Goal: Navigation & Orientation: Find specific page/section

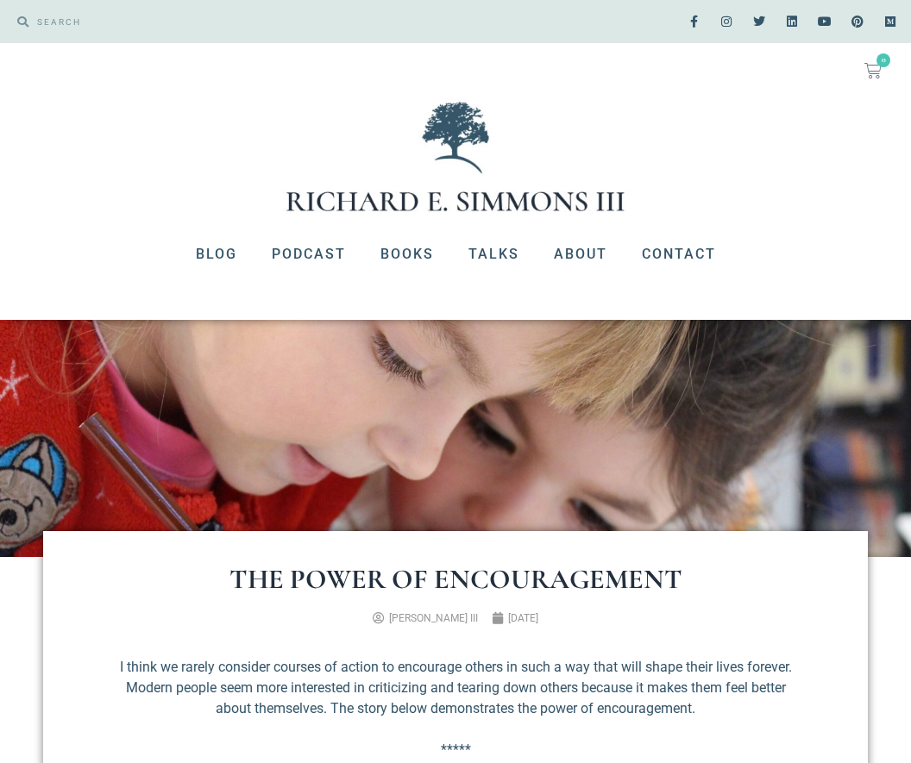
click at [684, 247] on link "Contact" at bounding box center [678, 254] width 109 height 45
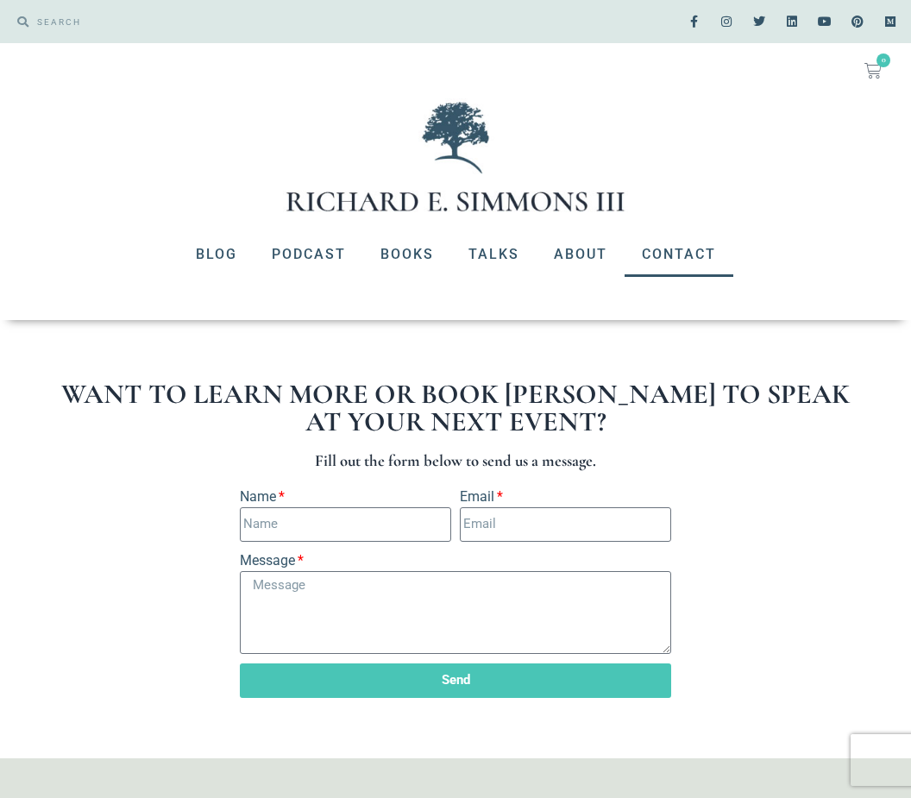
click at [576, 196] on img at bounding box center [455, 156] width 345 height 116
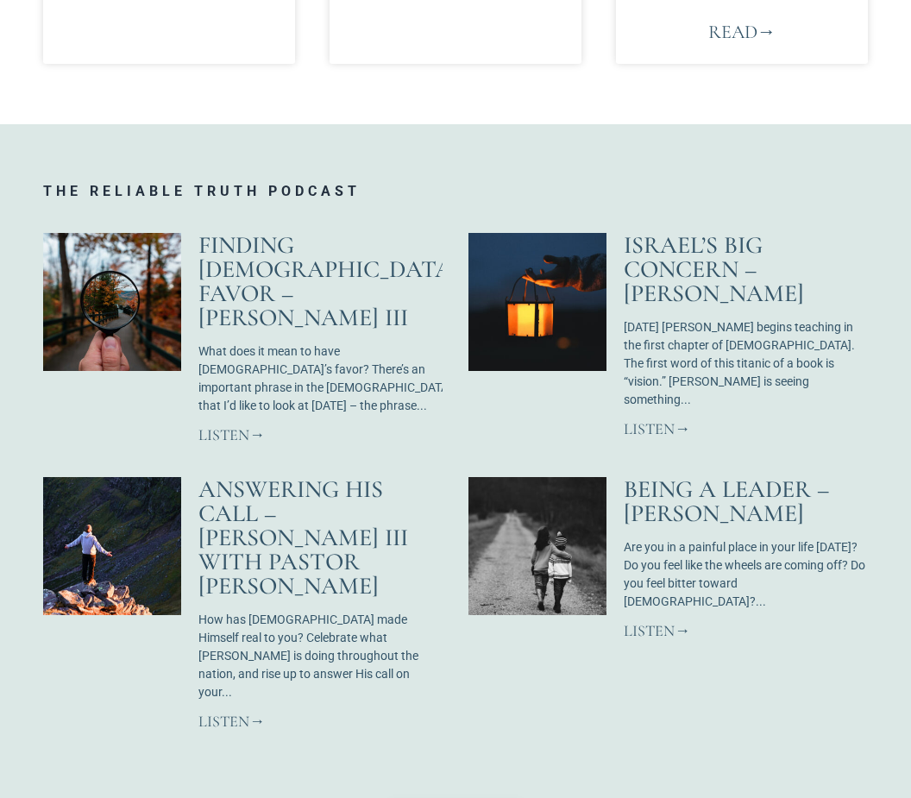
scroll to position [1151, 0]
click at [103, 511] on img at bounding box center [112, 546] width 140 height 140
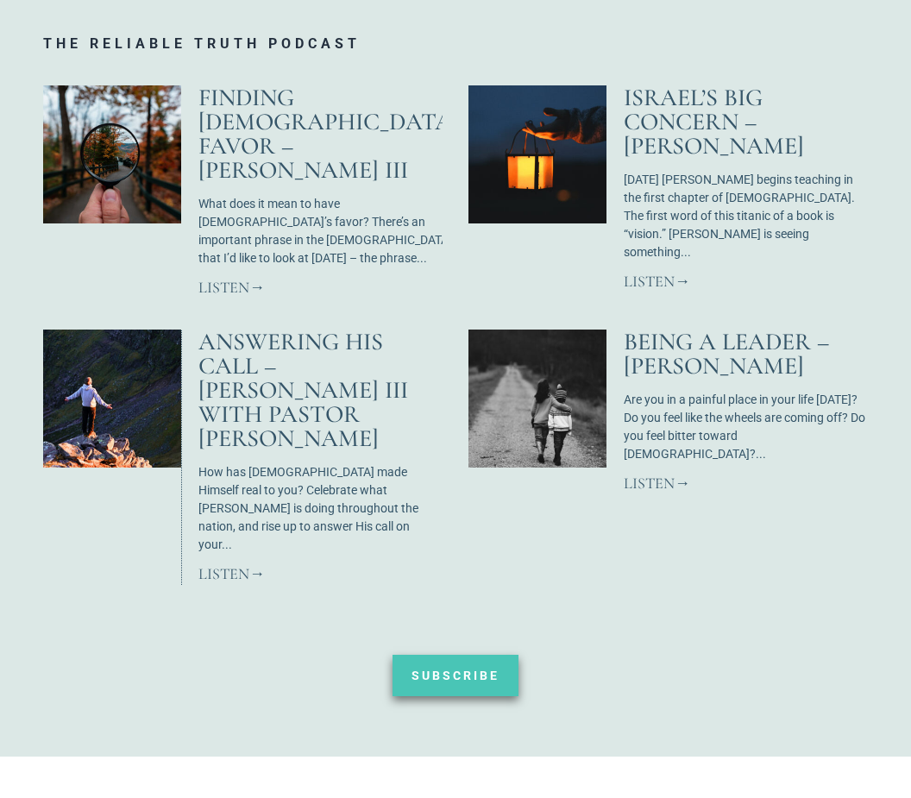
scroll to position [1298, 0]
